Goal: Information Seeking & Learning: Learn about a topic

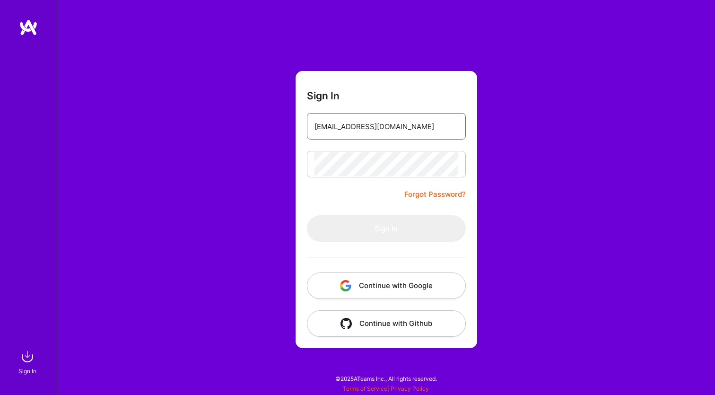
type input "[EMAIL_ADDRESS][DOMAIN_NAME]"
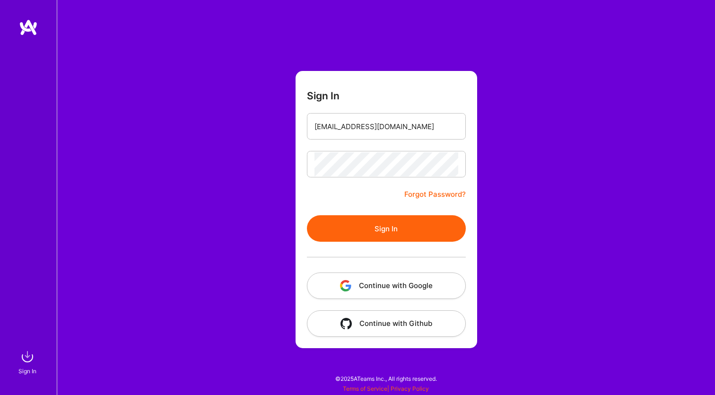
click at [387, 226] on button "Sign In" at bounding box center [386, 228] width 159 height 26
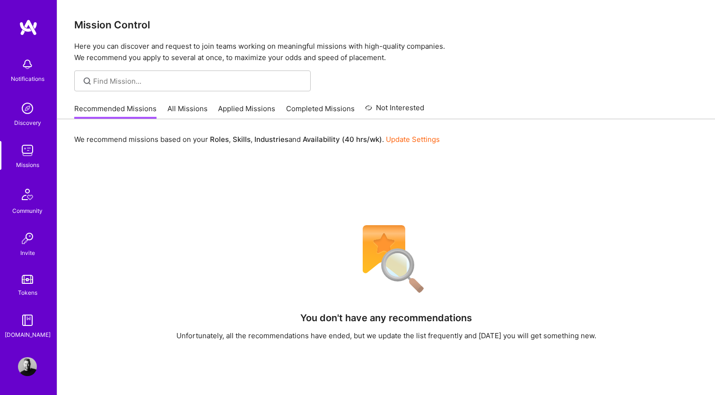
click at [30, 159] on img at bounding box center [27, 150] width 19 height 19
click at [25, 155] on img at bounding box center [27, 150] width 19 height 19
click at [18, 158] on img at bounding box center [27, 150] width 19 height 19
click at [28, 113] on img at bounding box center [27, 108] width 19 height 19
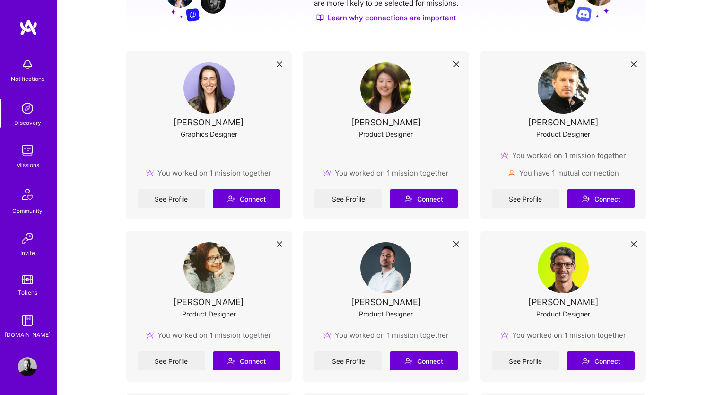
scroll to position [168, 0]
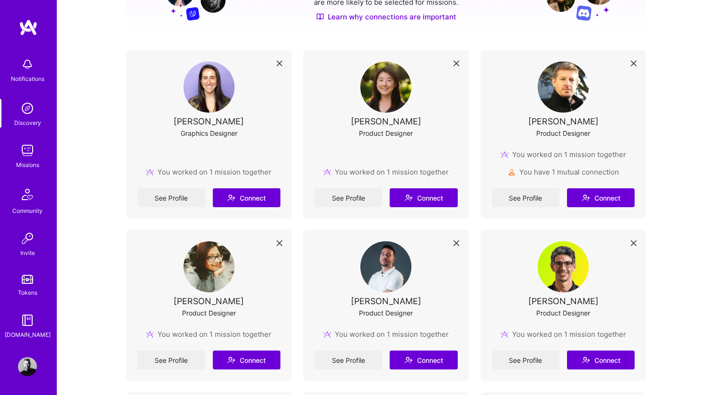
click at [553, 277] on img at bounding box center [563, 266] width 51 height 51
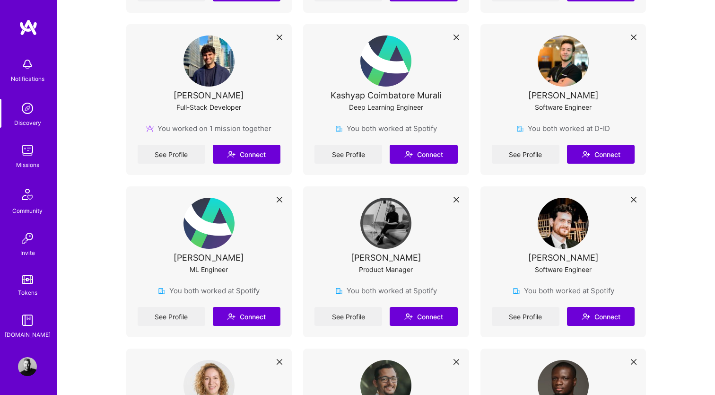
scroll to position [1216, 0]
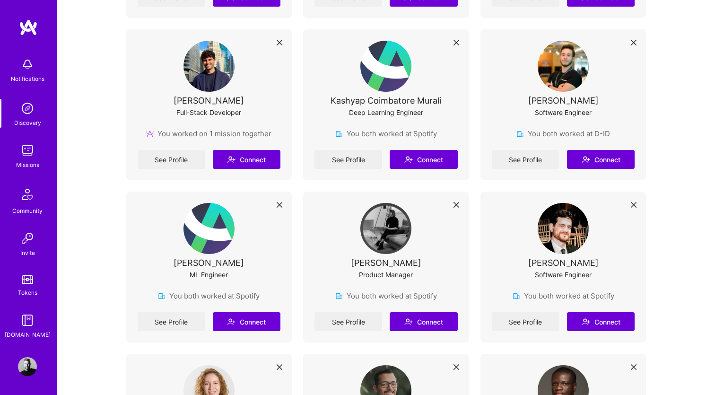
click at [32, 67] on img at bounding box center [27, 64] width 19 height 19
click at [28, 110] on img at bounding box center [27, 108] width 19 height 19
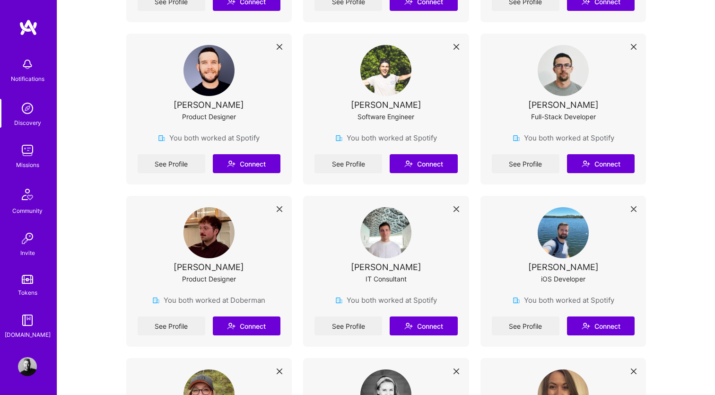
scroll to position [2278, 0]
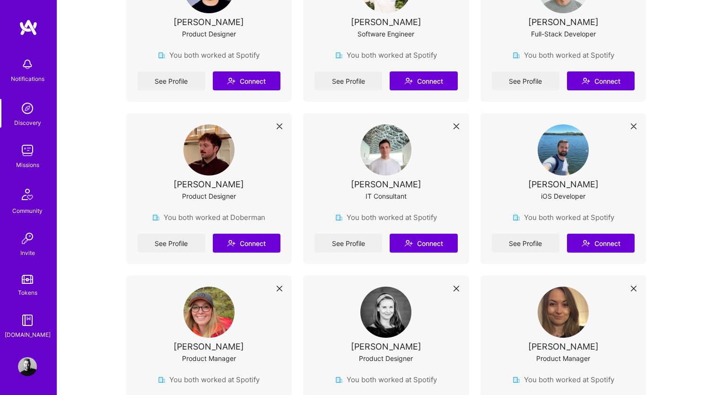
click at [32, 27] on img at bounding box center [28, 27] width 19 height 17
